Goal: Task Accomplishment & Management: Use online tool/utility

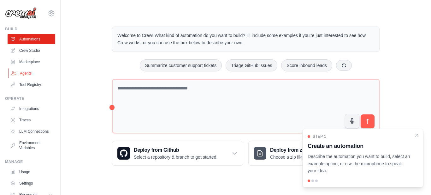
click at [30, 78] on link "Agents" at bounding box center [32, 73] width 48 height 10
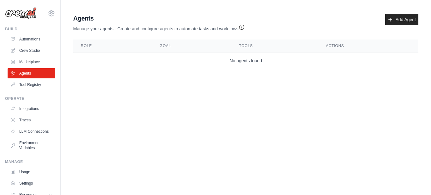
click at [185, 56] on td "No agents found" at bounding box center [245, 60] width 345 height 17
click at [391, 19] on link "Add Agent" at bounding box center [401, 19] width 33 height 11
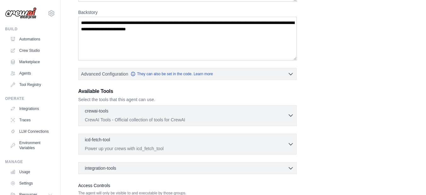
scroll to position [126, 0]
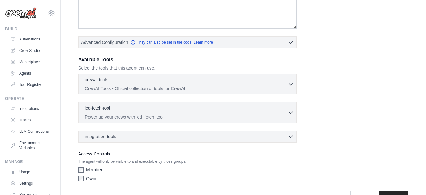
click at [266, 110] on div "crewai-tools 0 selected CrewAI Tools - Official collection of tools for CrewAI" at bounding box center [187, 108] width 219 height 69
click at [292, 87] on icon "button" at bounding box center [291, 83] width 6 height 6
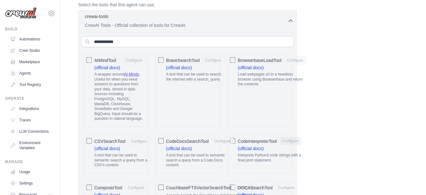
scroll to position [95, 0]
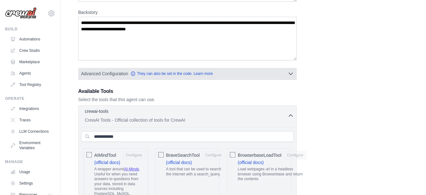
click at [287, 79] on button "Advanced Configuration They can also be set in the code. Learn more" at bounding box center [188, 73] width 218 height 11
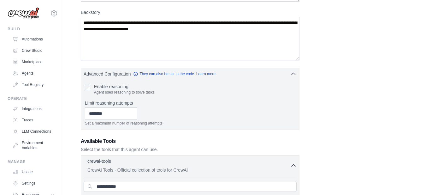
scroll to position [0, 0]
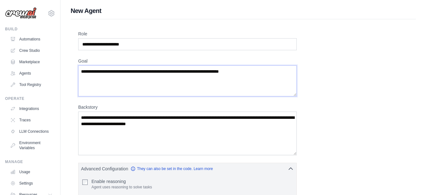
drag, startPoint x: 292, startPoint y: 97, endPoint x: 295, endPoint y: 99, distance: 4.0
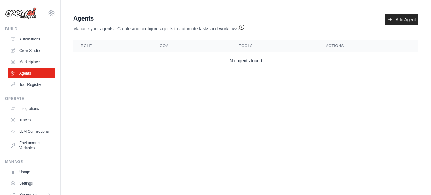
drag, startPoint x: 281, startPoint y: 104, endPoint x: 277, endPoint y: 104, distance: 3.8
